Goal: Navigation & Orientation: Find specific page/section

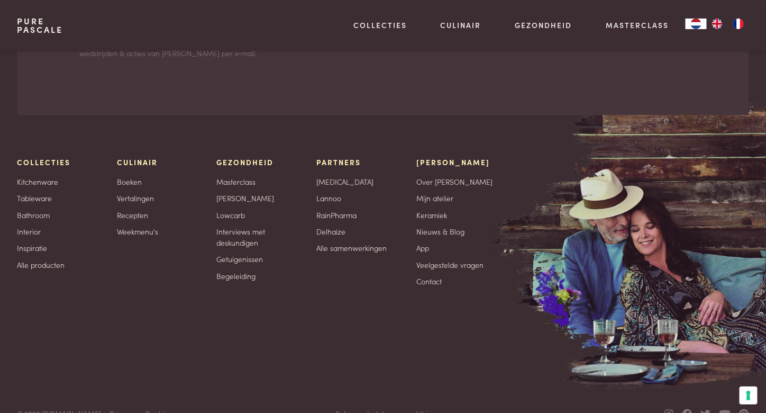
scroll to position [3317, 0]
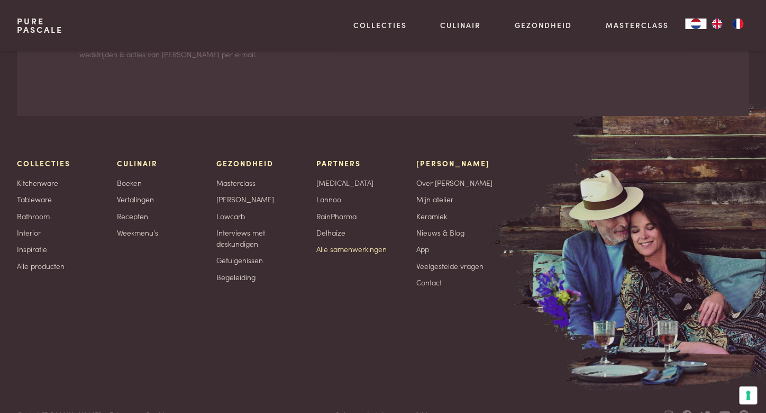
click at [365, 251] on link "Alle samenwerkingen" at bounding box center [352, 249] width 70 height 11
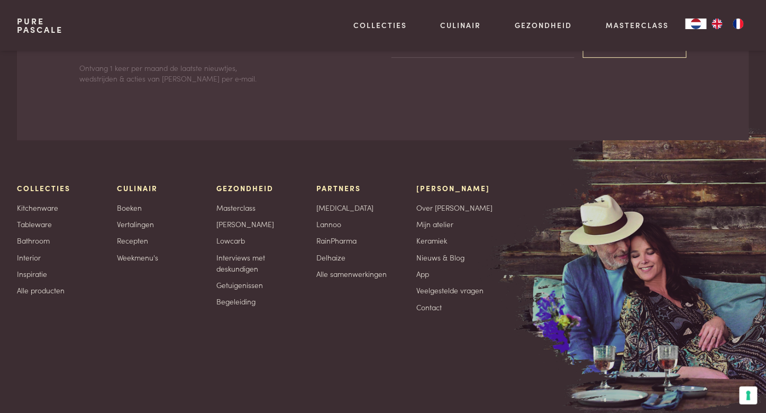
scroll to position [2408, 0]
click at [436, 368] on img at bounding box center [696, 268] width 549 height 291
click at [35, 257] on link "Interior" at bounding box center [29, 256] width 24 height 11
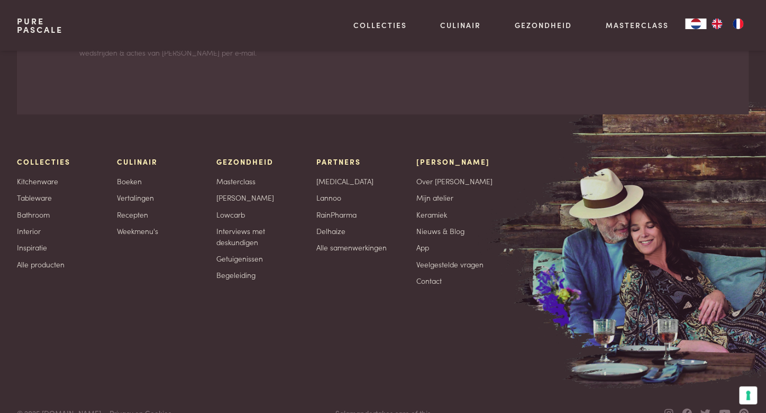
scroll to position [955, 0]
click at [336, 232] on link "Delhaize" at bounding box center [331, 229] width 29 height 11
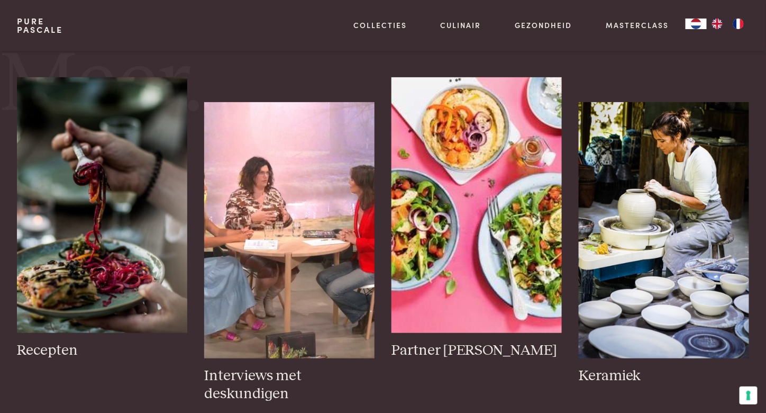
scroll to position [1430, 0]
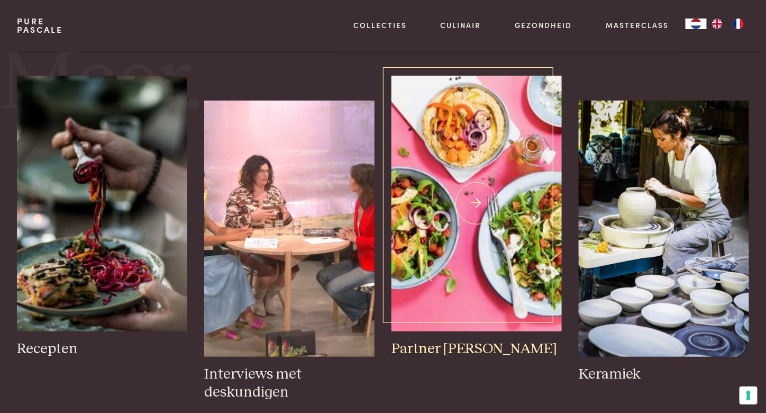
click at [510, 222] on img at bounding box center [477, 204] width 170 height 256
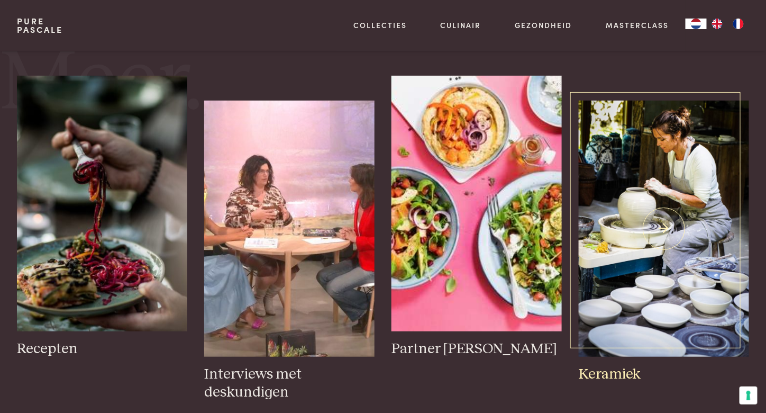
scroll to position [1440, 0]
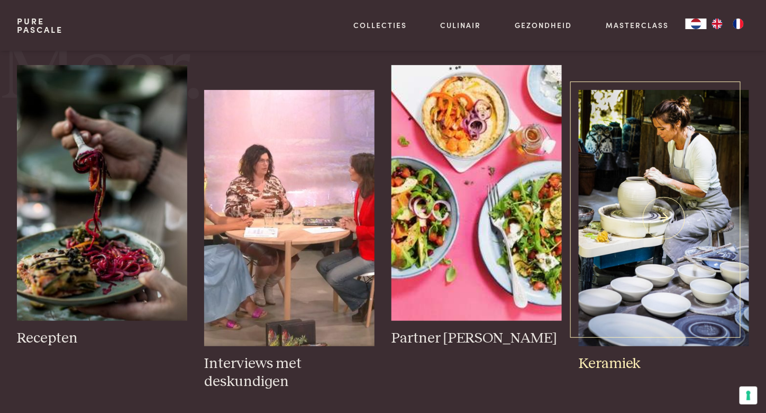
click at [678, 269] on img at bounding box center [664, 218] width 170 height 256
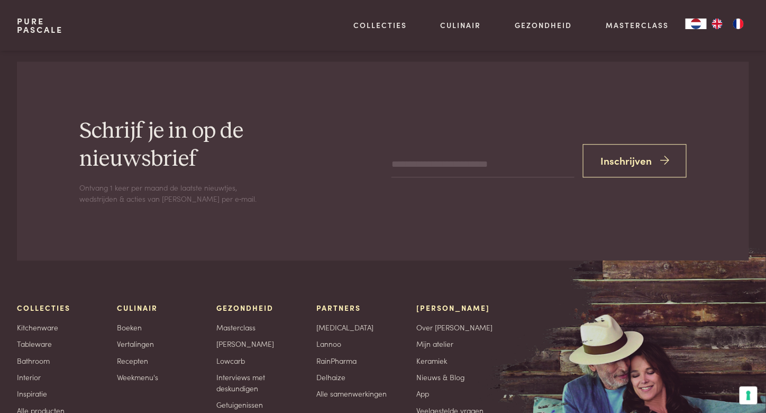
scroll to position [2319, 0]
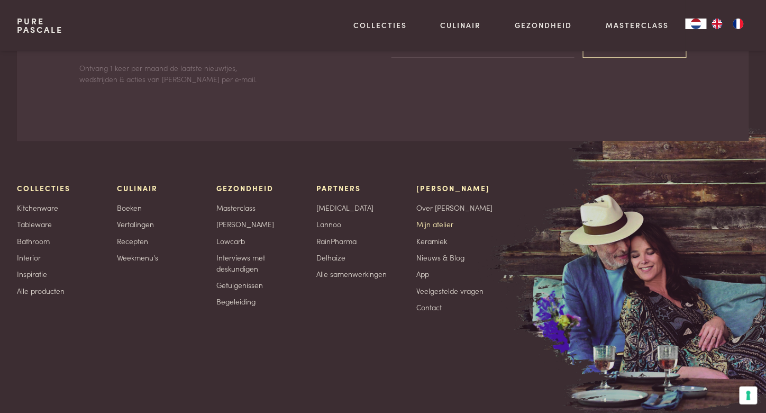
click at [443, 219] on link "Mijn atelier" at bounding box center [435, 224] width 37 height 11
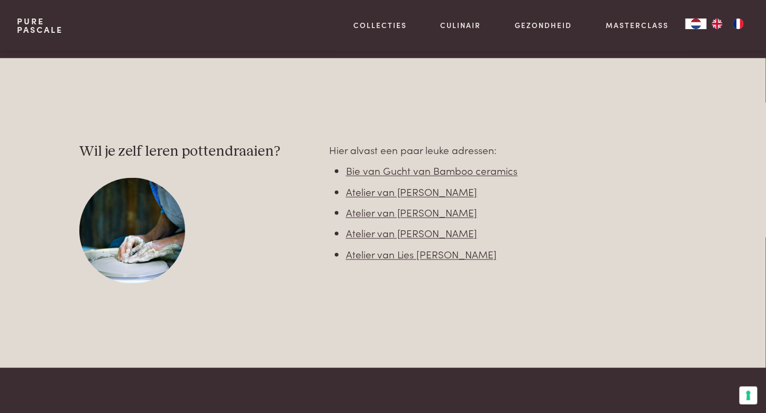
scroll to position [1646, 0]
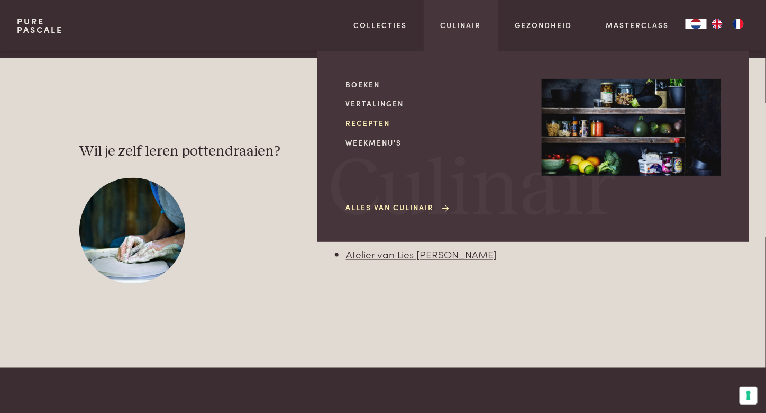
click at [368, 122] on link "Recepten" at bounding box center [435, 123] width 179 height 11
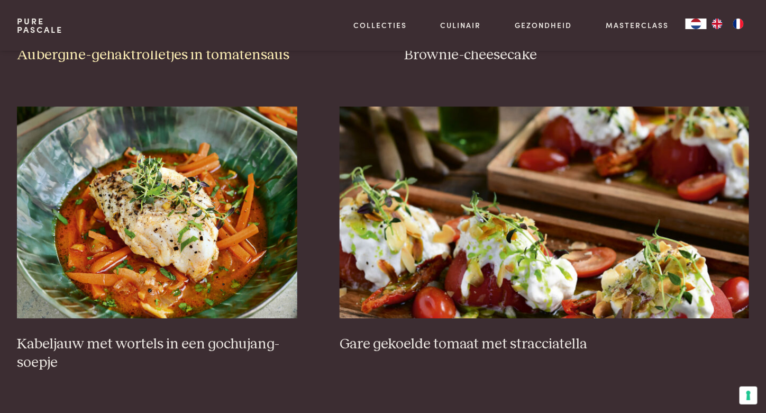
scroll to position [712, 0]
